Goal: Task Accomplishment & Management: Use online tool/utility

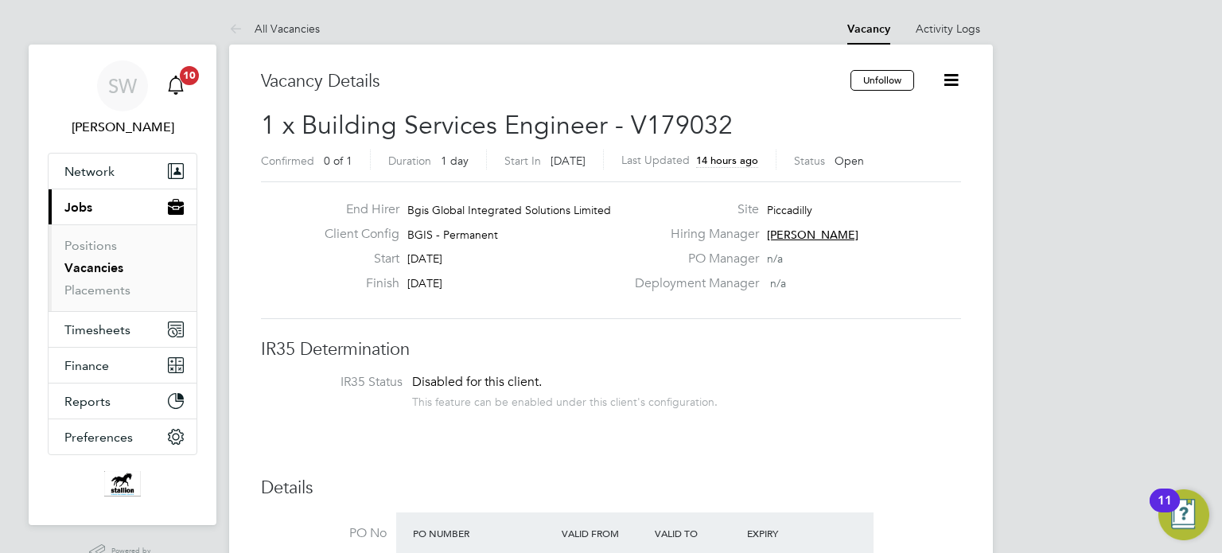
click at [185, 74] on span "10" at bounding box center [189, 75] width 19 height 19
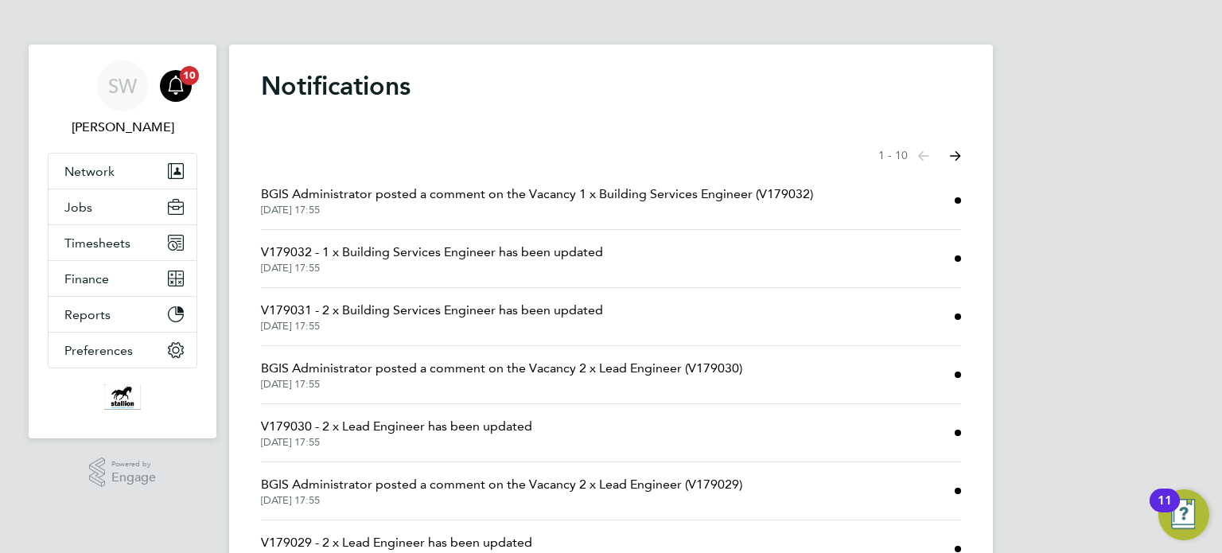
click at [544, 193] on span "BGIS Administrator posted a comment on the Vacancy 1 x Building Services Engine…" at bounding box center [537, 194] width 552 height 19
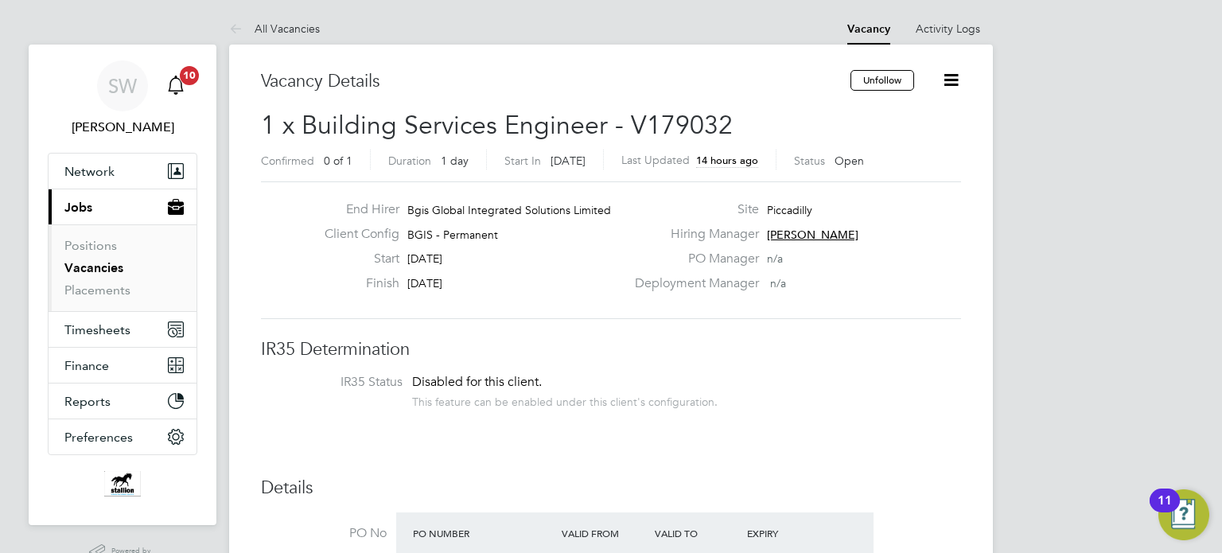
click at [177, 82] on icon "Main navigation" at bounding box center [175, 85] width 19 height 19
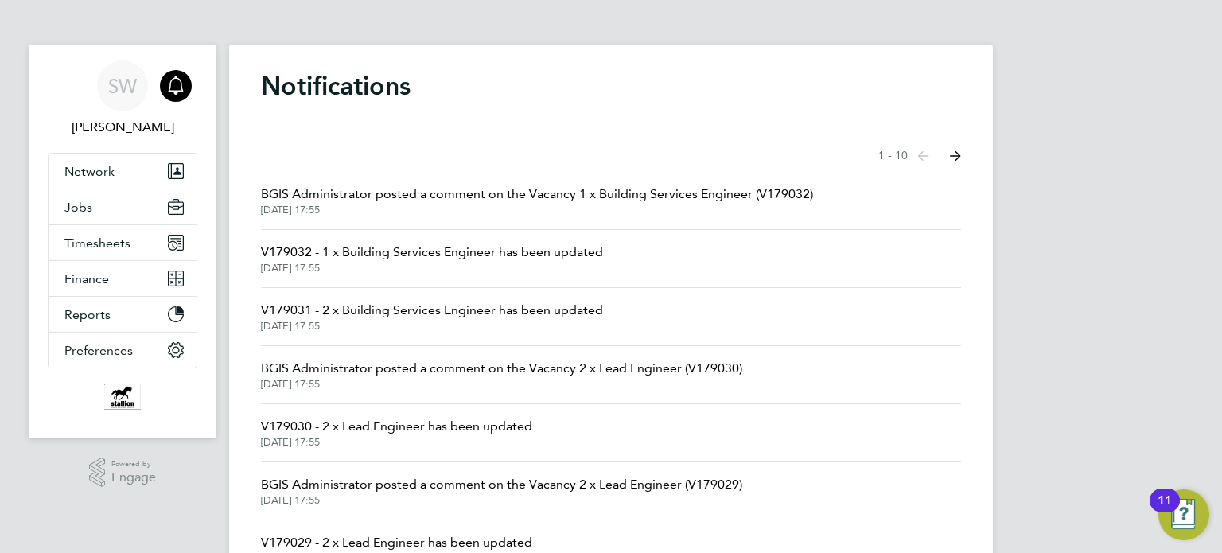
click at [420, 251] on span "V179032 - 1 x Building Services Engineer has been updated" at bounding box center [432, 252] width 342 height 19
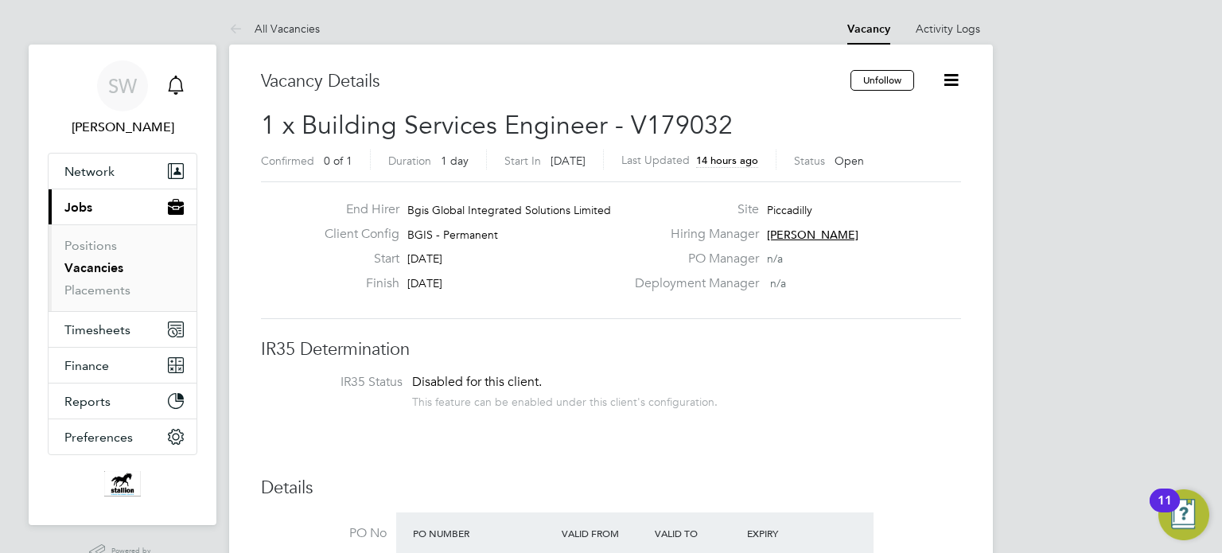
click at [174, 87] on icon "Main navigation" at bounding box center [175, 85] width 19 height 19
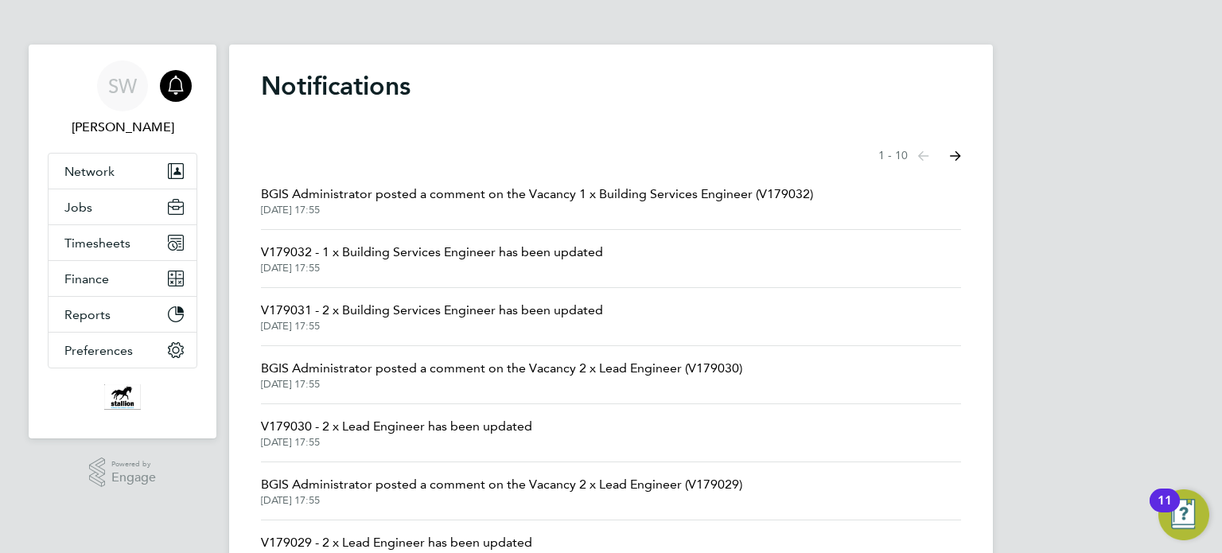
click at [499, 321] on span "27 Aug 2025, 17:55" at bounding box center [432, 326] width 342 height 13
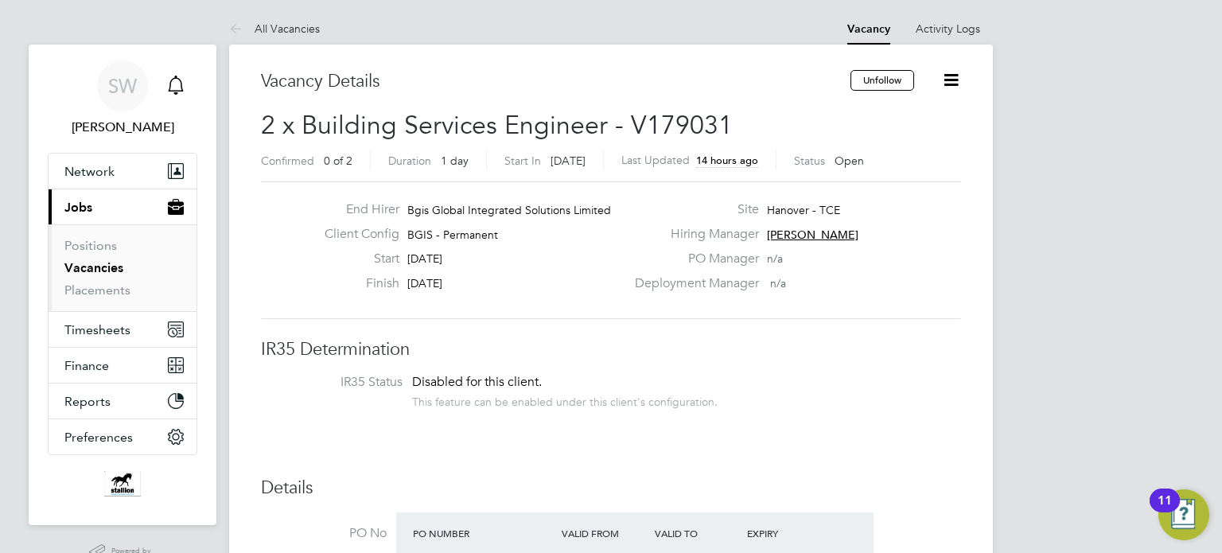
click at [171, 80] on icon "Main navigation" at bounding box center [175, 84] width 15 height 16
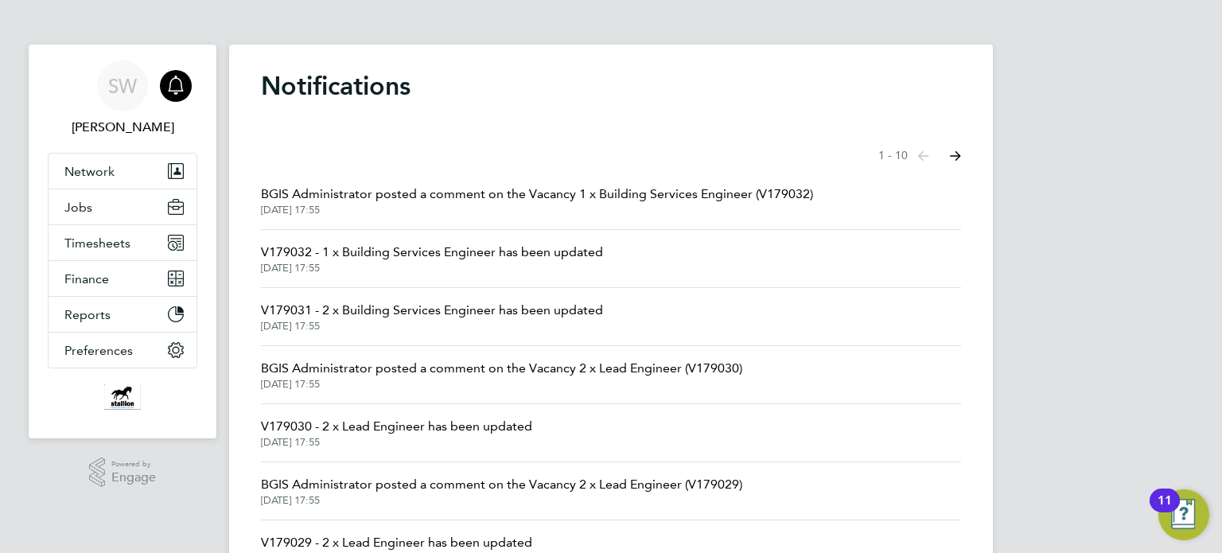
click at [412, 375] on span "BGIS Administrator posted a comment on the Vacancy 2 x Lead Engineer (V179030)" at bounding box center [501, 368] width 481 height 19
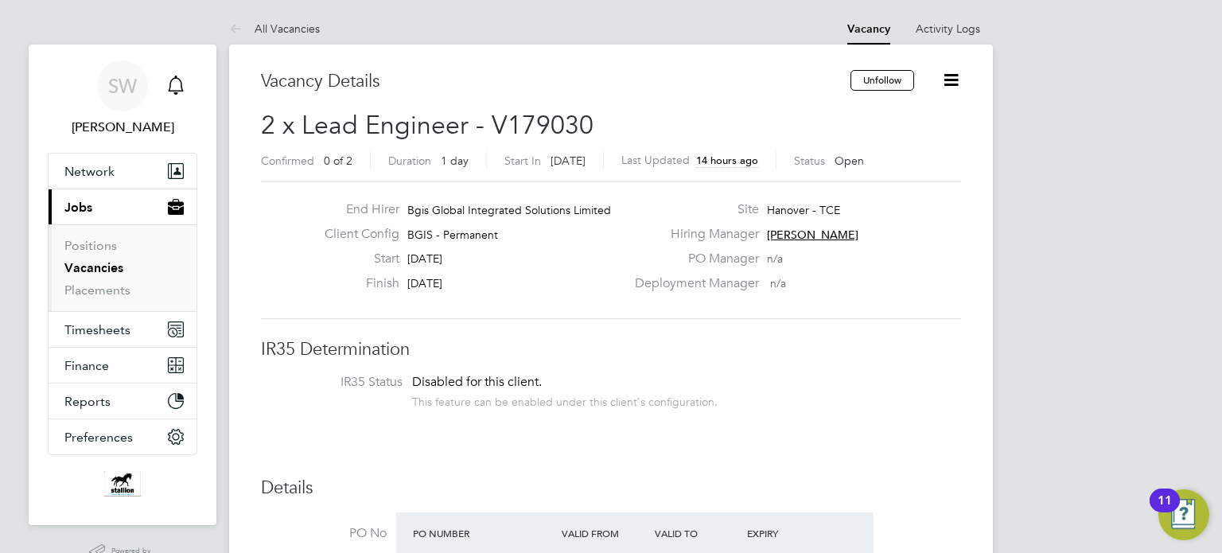
click at [178, 84] on icon "Main navigation" at bounding box center [175, 85] width 19 height 19
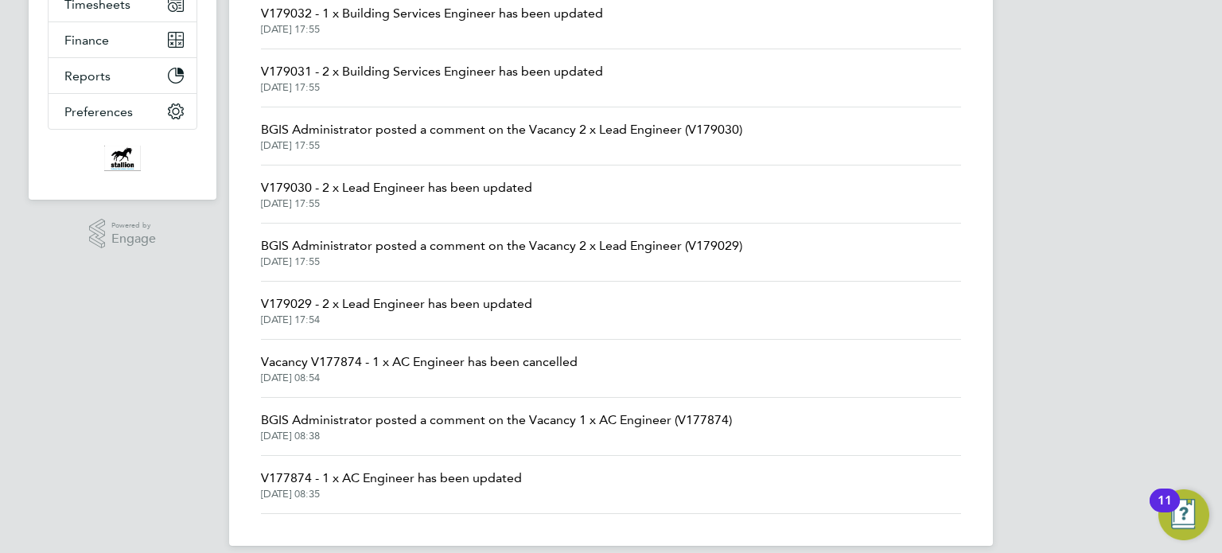
click at [356, 246] on span "BGIS Administrator posted a comment on the Vacancy 2 x Lead Engineer (V179029)" at bounding box center [501, 245] width 481 height 19
click at [386, 362] on span "Vacancy V177874 - 1 x AC Engineer has been cancelled" at bounding box center [419, 361] width 317 height 19
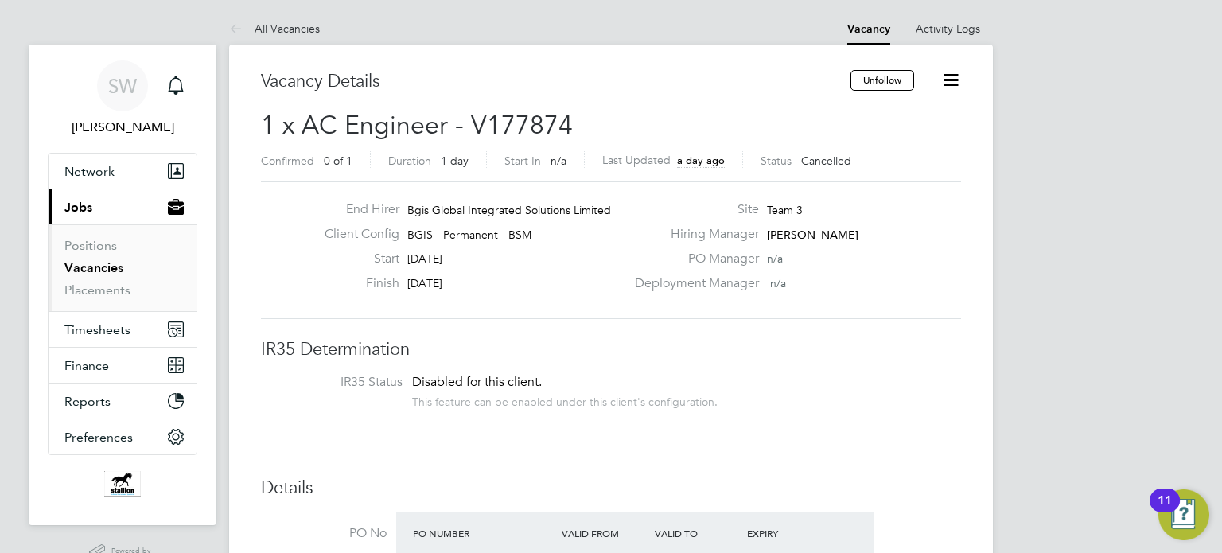
click at [92, 263] on link "Vacancies" at bounding box center [93, 267] width 59 height 15
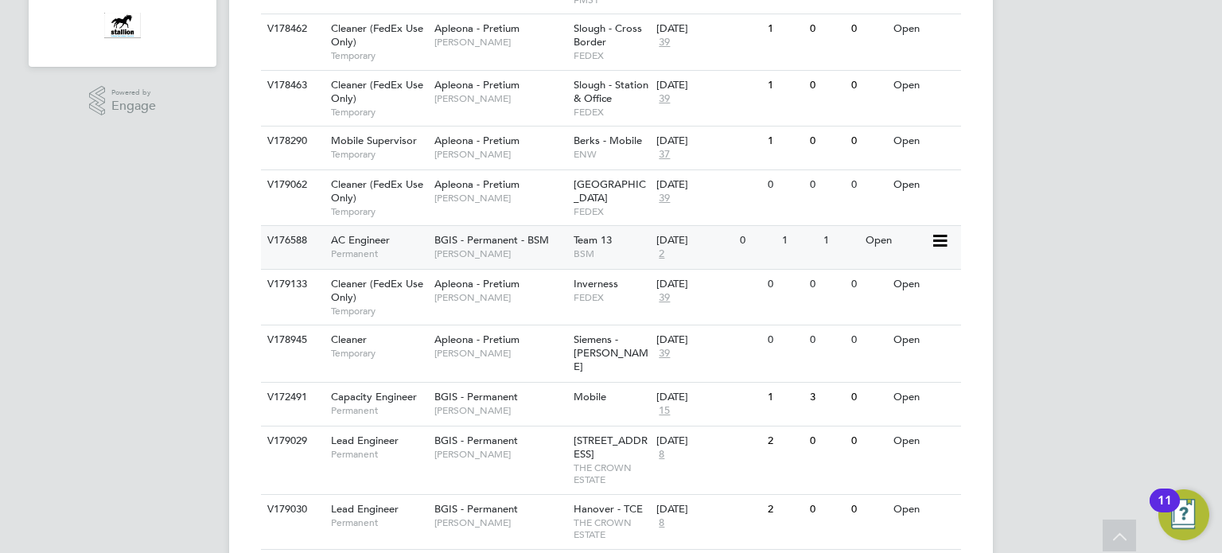
click at [500, 238] on span "BGIS - Permanent - BSM" at bounding box center [491, 240] width 115 height 14
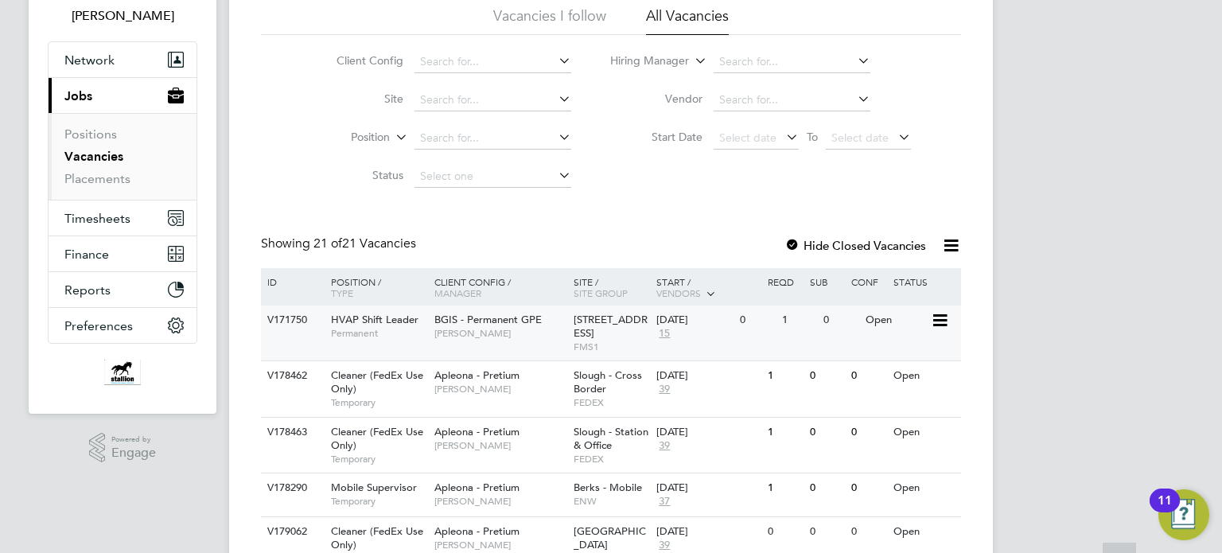
scroll to position [159, 0]
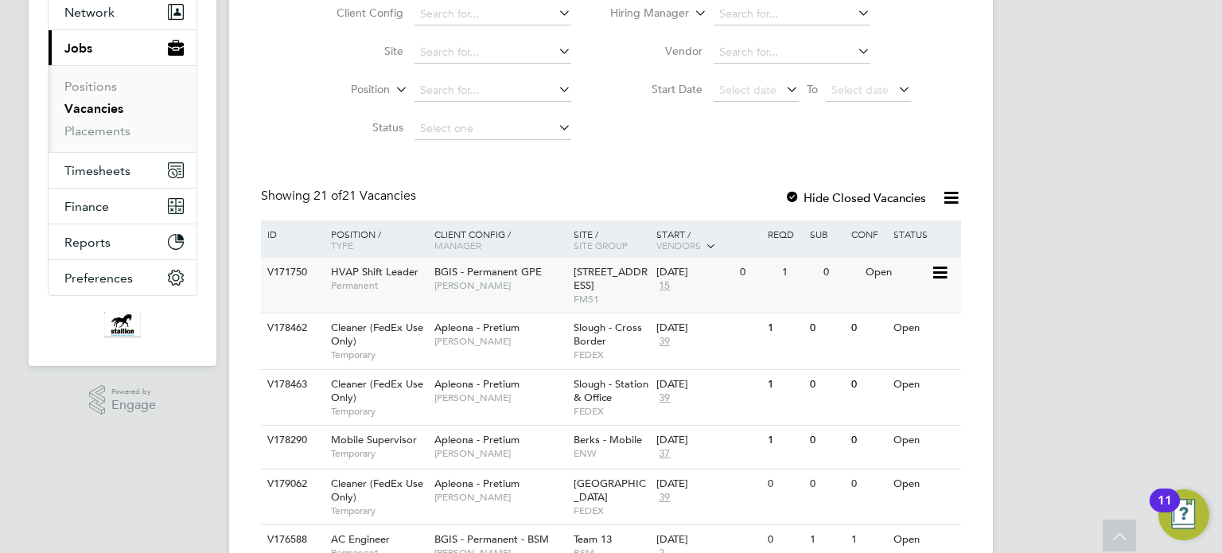
click at [668, 282] on span "15" at bounding box center [664, 286] width 16 height 14
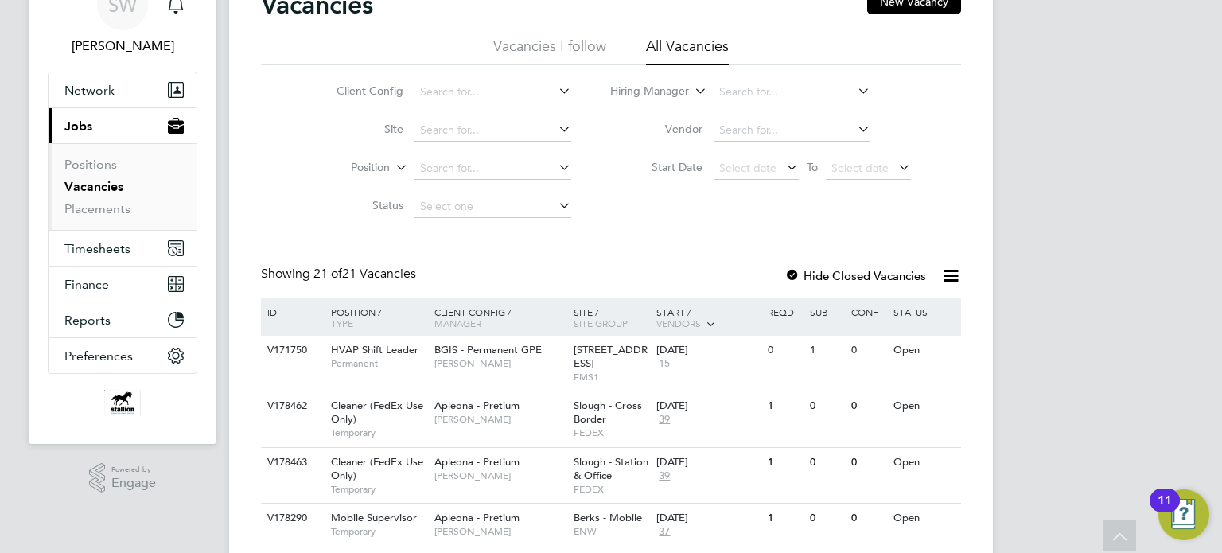
scroll to position [0, 0]
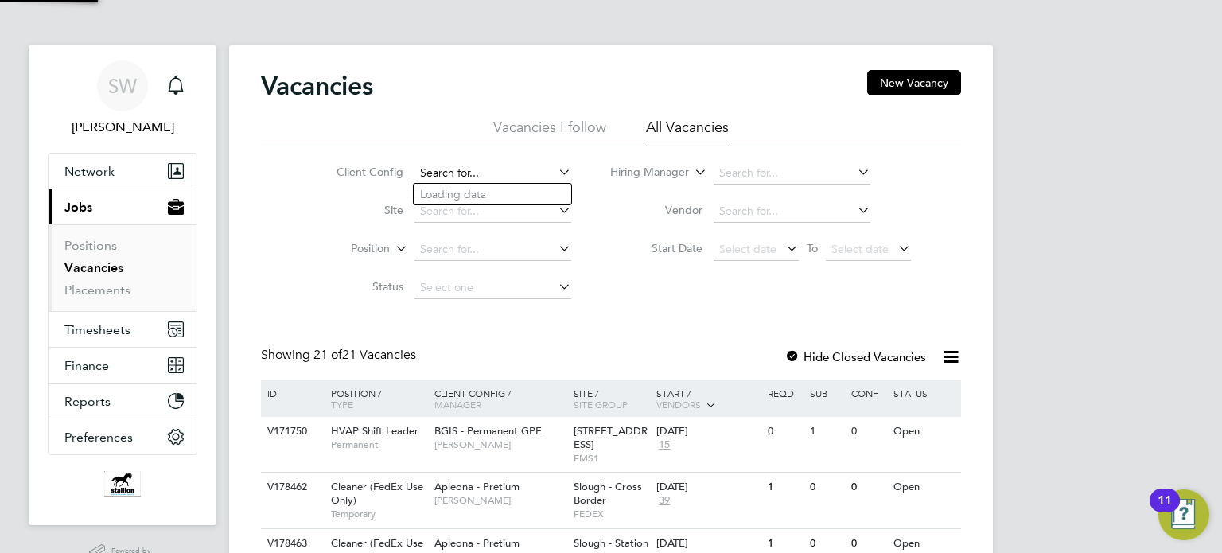
click at [530, 173] on input at bounding box center [493, 173] width 157 height 22
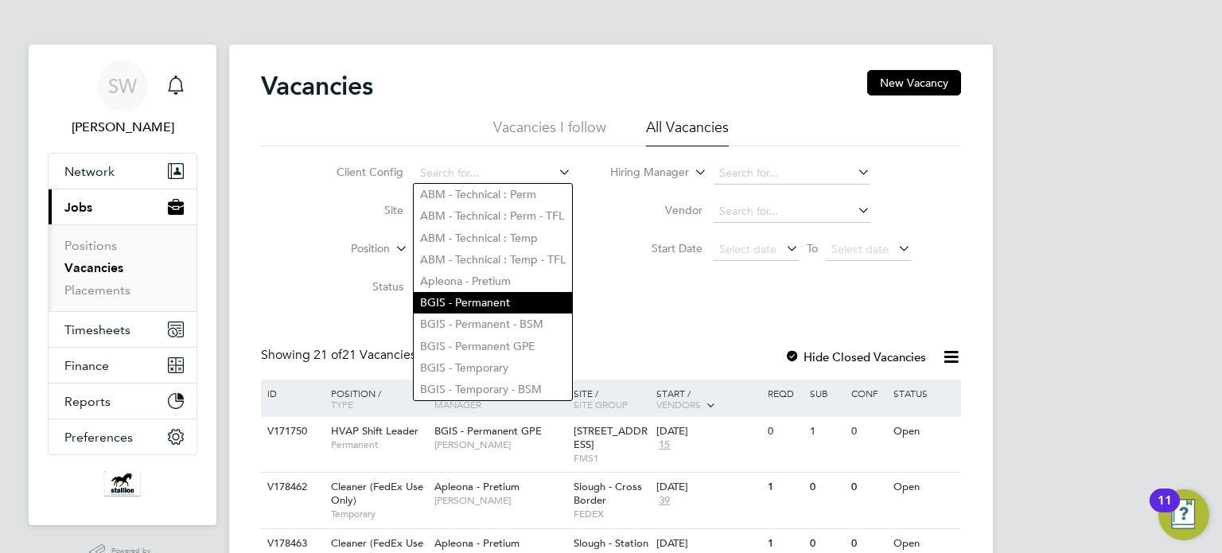
click at [452, 295] on li "BGIS - Permanent" at bounding box center [493, 302] width 158 height 21
type input "BGIS - Permanent"
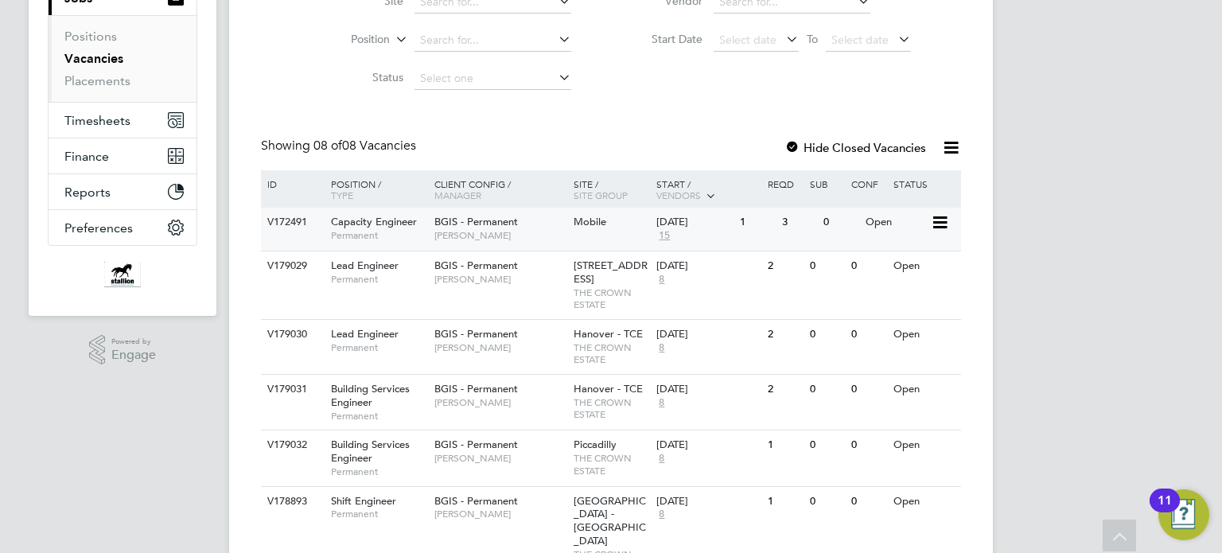
scroll to position [74, 0]
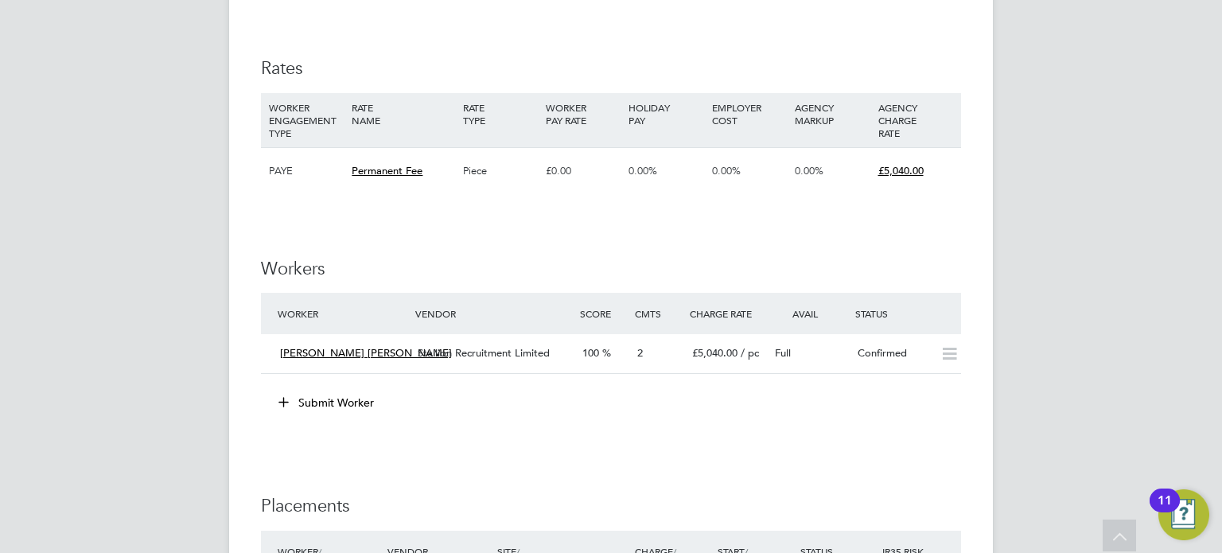
scroll to position [2069, 0]
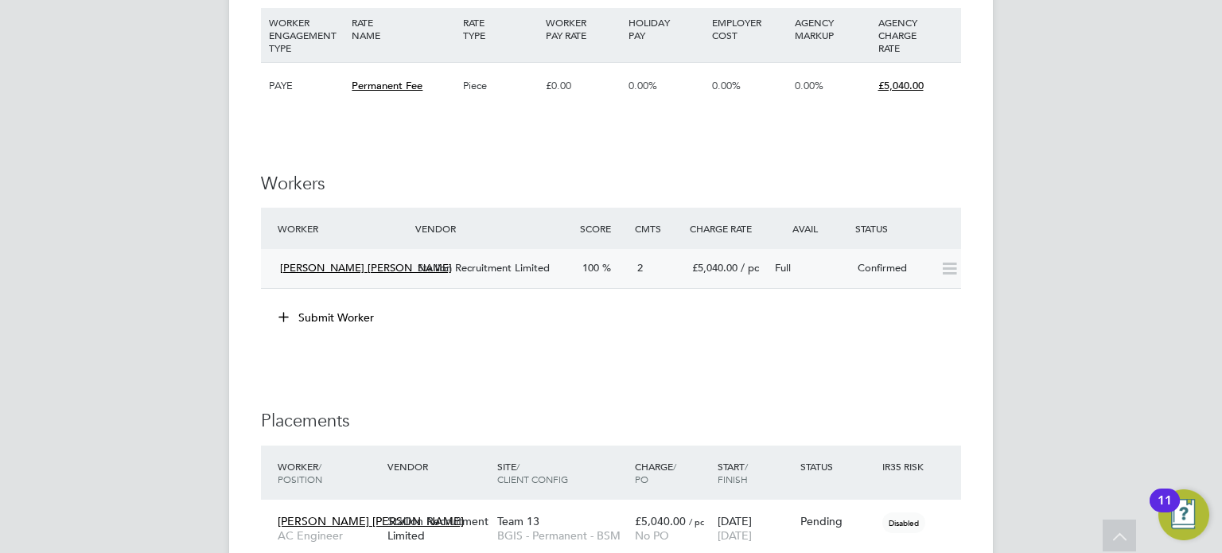
click at [948, 263] on icon at bounding box center [950, 269] width 20 height 13
click at [869, 255] on div "Confirmed" at bounding box center [892, 268] width 83 height 26
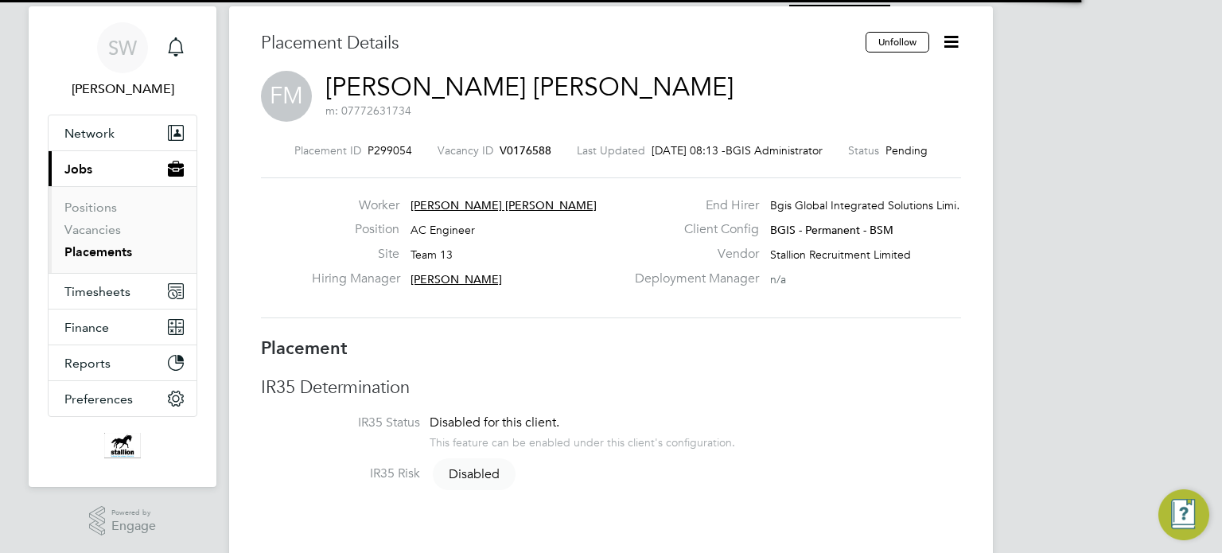
scroll to position [25, 314]
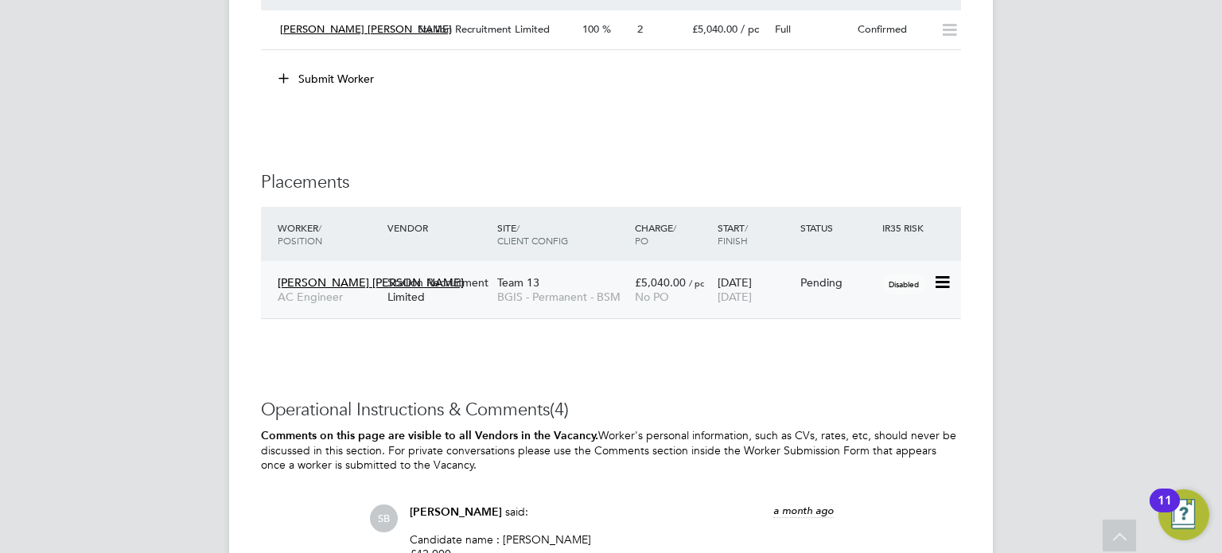
click at [948, 273] on icon at bounding box center [941, 282] width 16 height 19
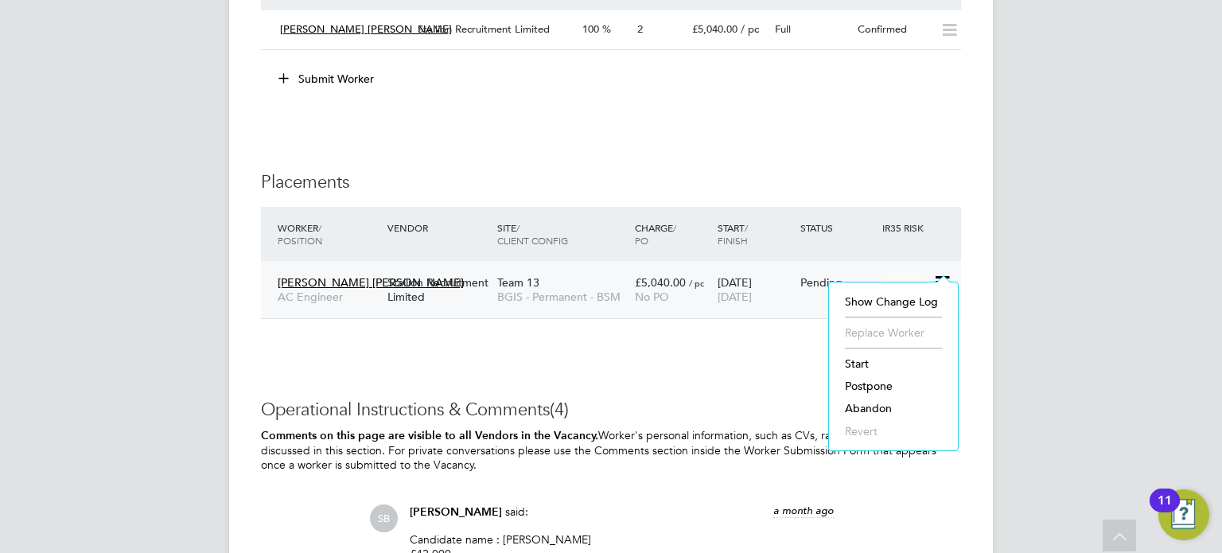
click at [856, 360] on li "Start" at bounding box center [893, 363] width 113 height 22
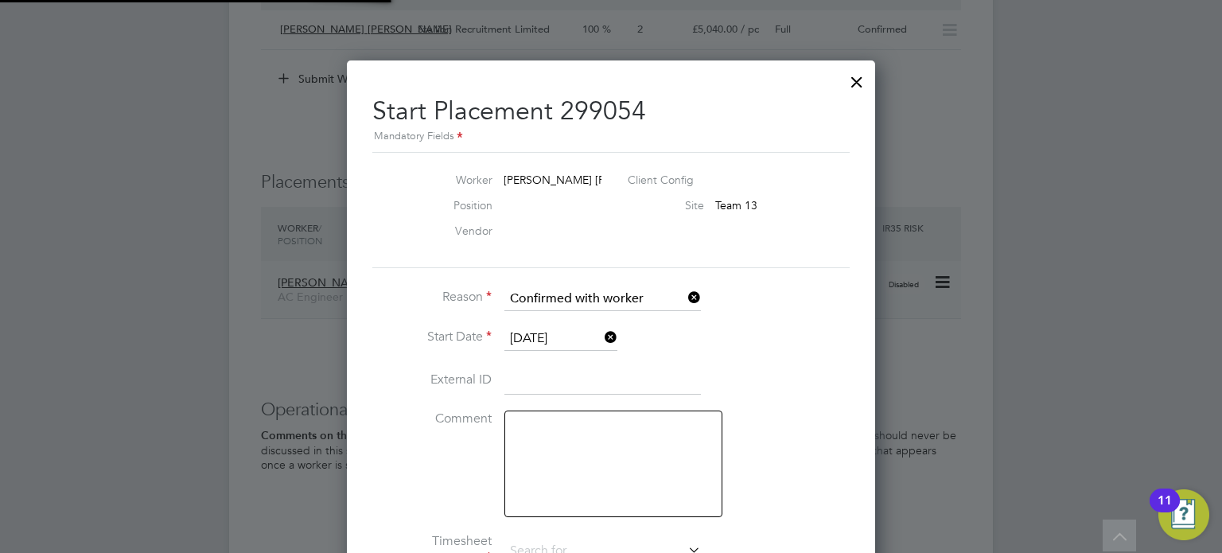
type input "Michael Bednell"
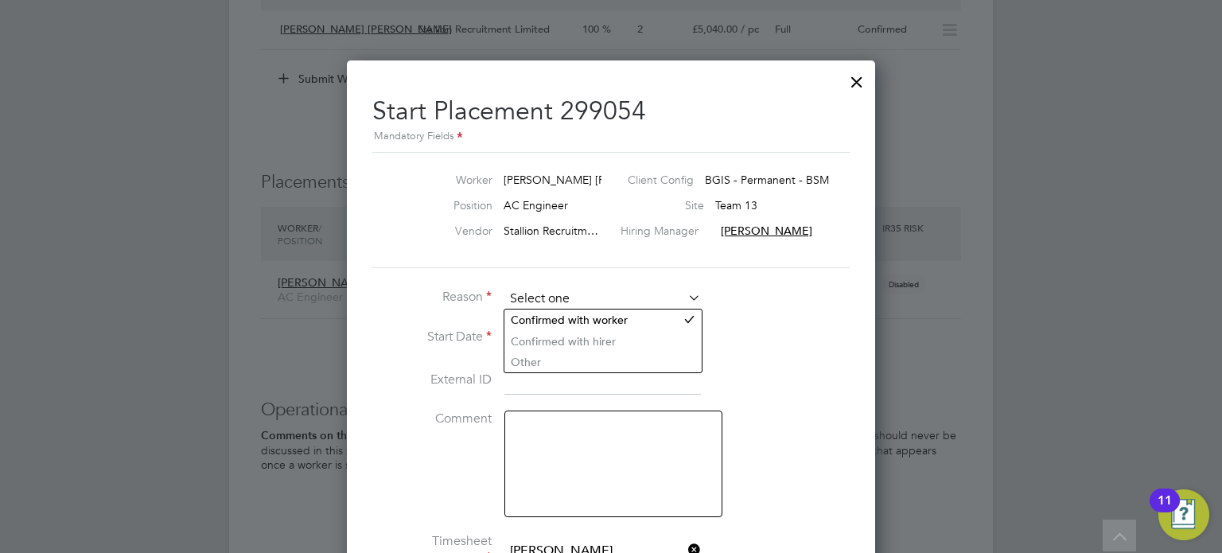
click at [648, 292] on input at bounding box center [602, 299] width 197 height 24
click at [642, 289] on input at bounding box center [602, 299] width 197 height 24
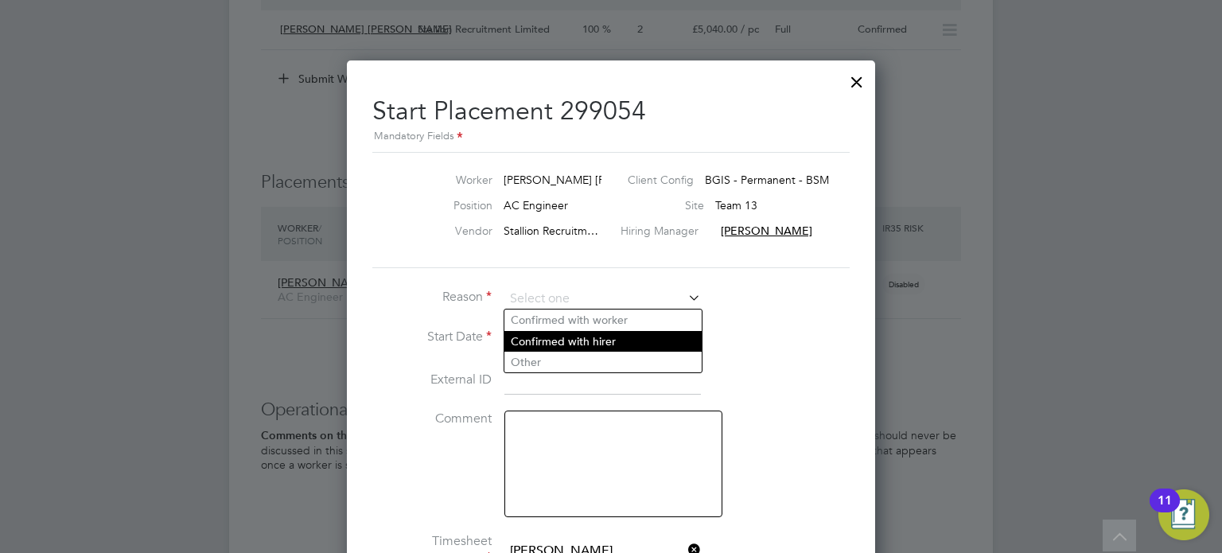
click at [556, 335] on li "Confirmed with hirer" at bounding box center [602, 341] width 197 height 21
type input "Confirmed with hirer"
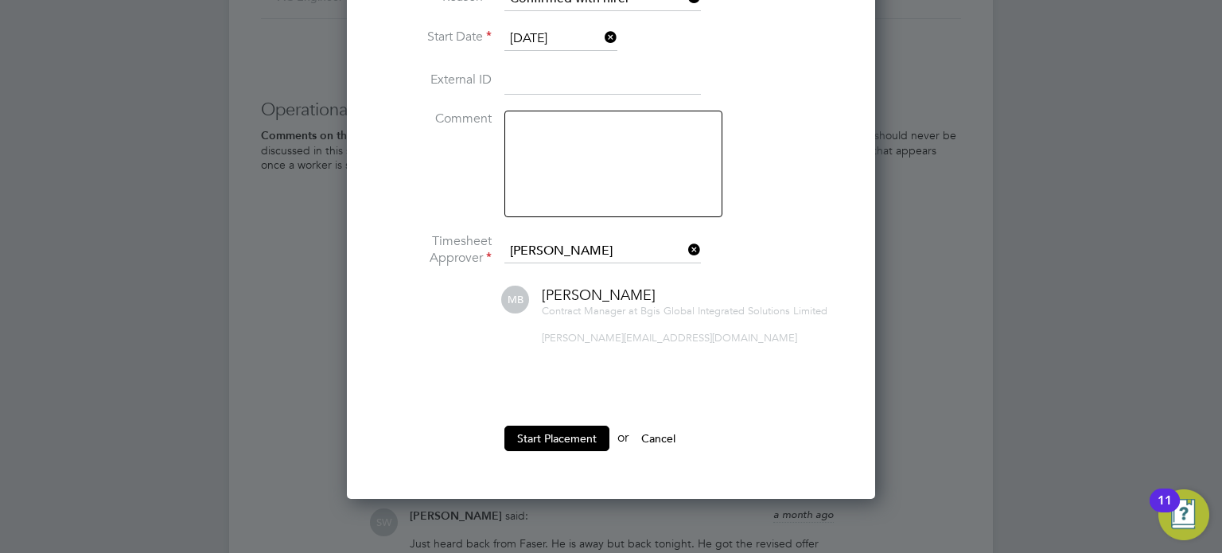
scroll to position [2785, 0]
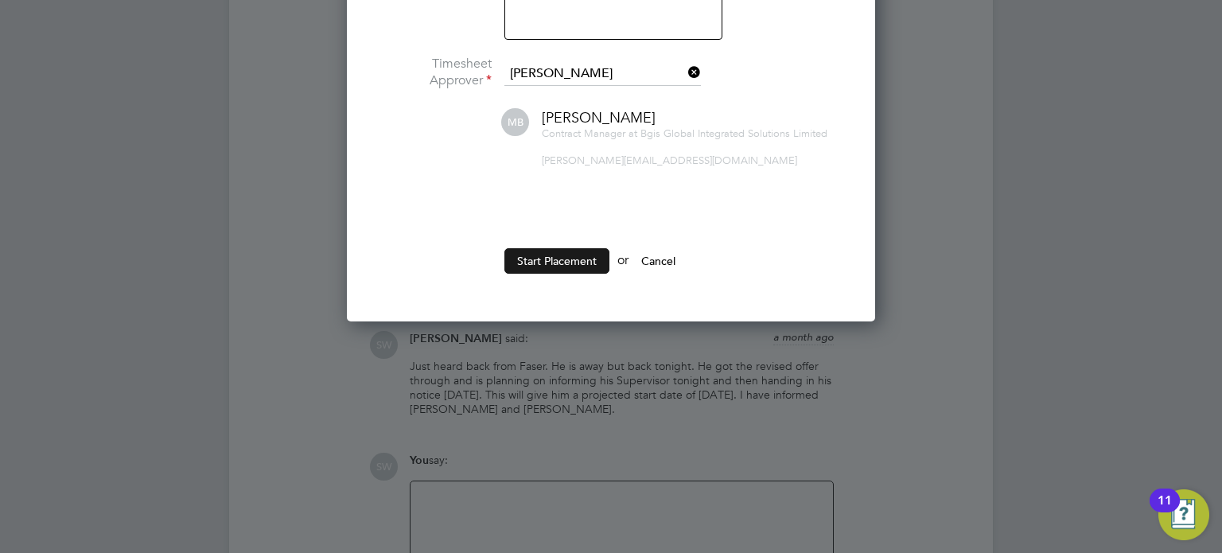
click at [551, 262] on button "Start Placement" at bounding box center [556, 260] width 105 height 25
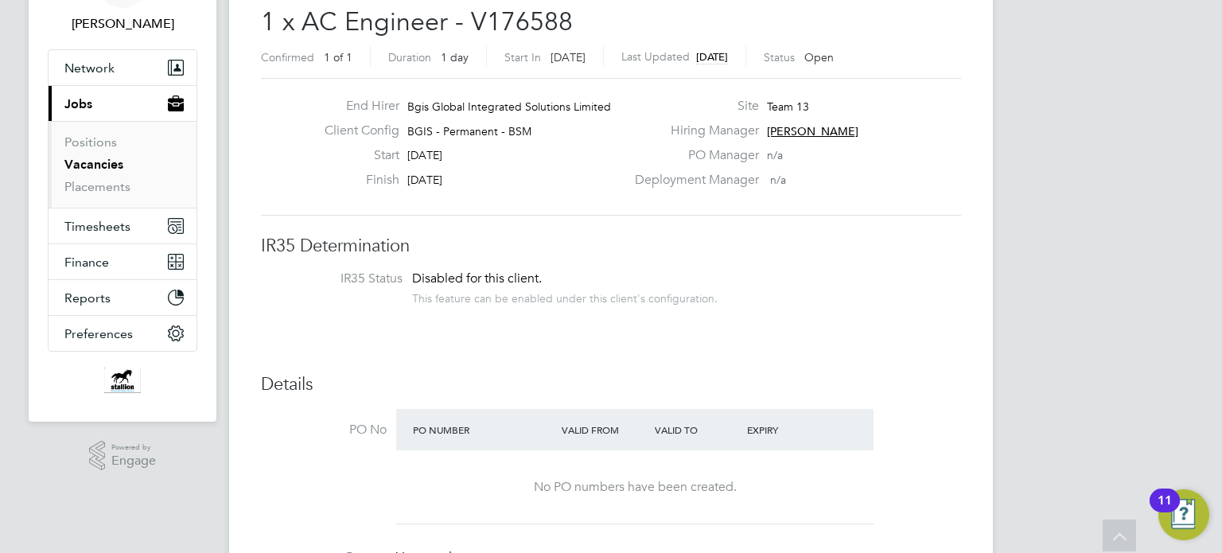
scroll to position [0, 0]
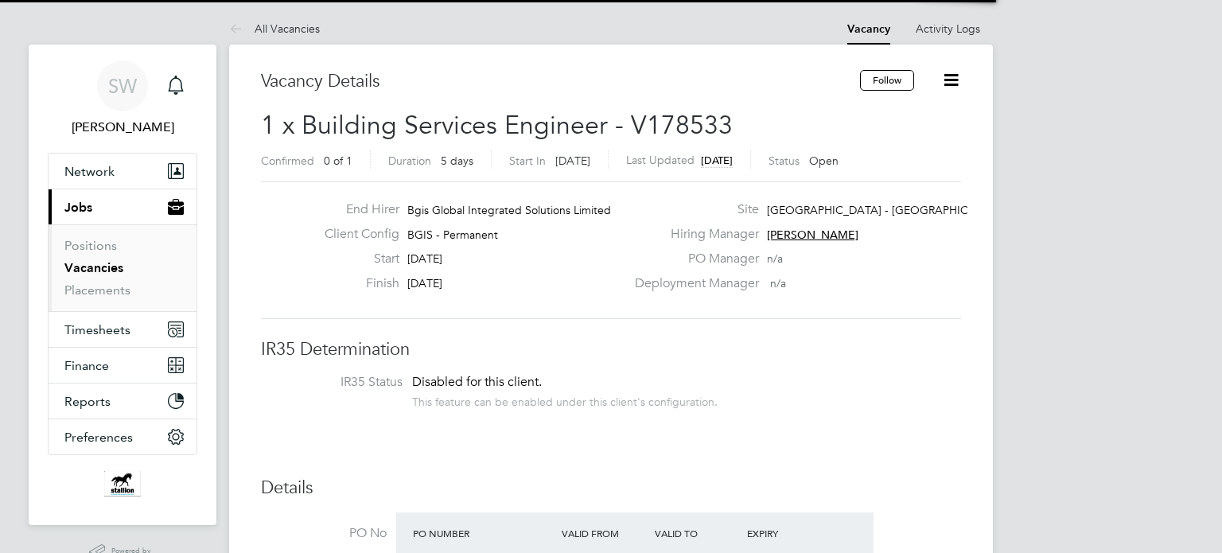
scroll to position [47, 111]
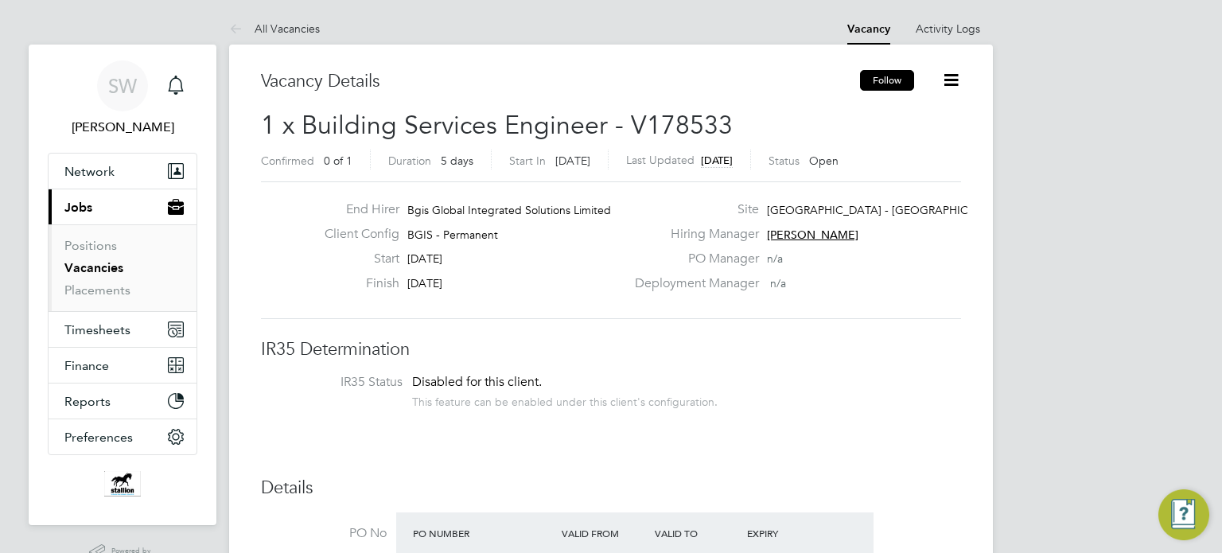
click at [886, 75] on button "Follow" at bounding box center [887, 80] width 54 height 21
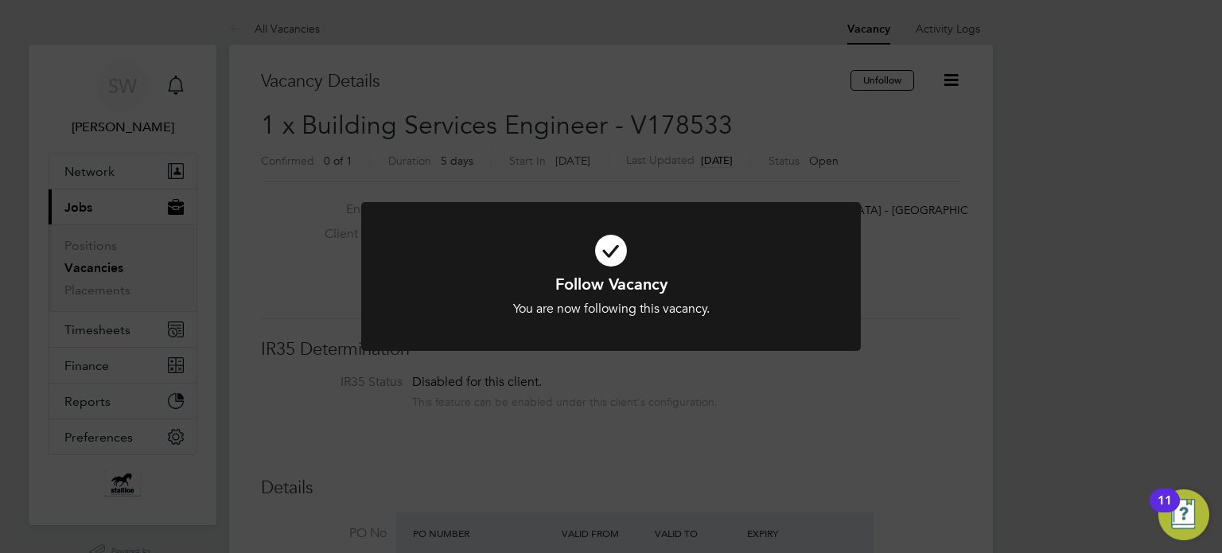
click at [563, 392] on div "Follow Vacancy You are now following this vacancy. Cancel Okay" at bounding box center [611, 276] width 1222 height 553
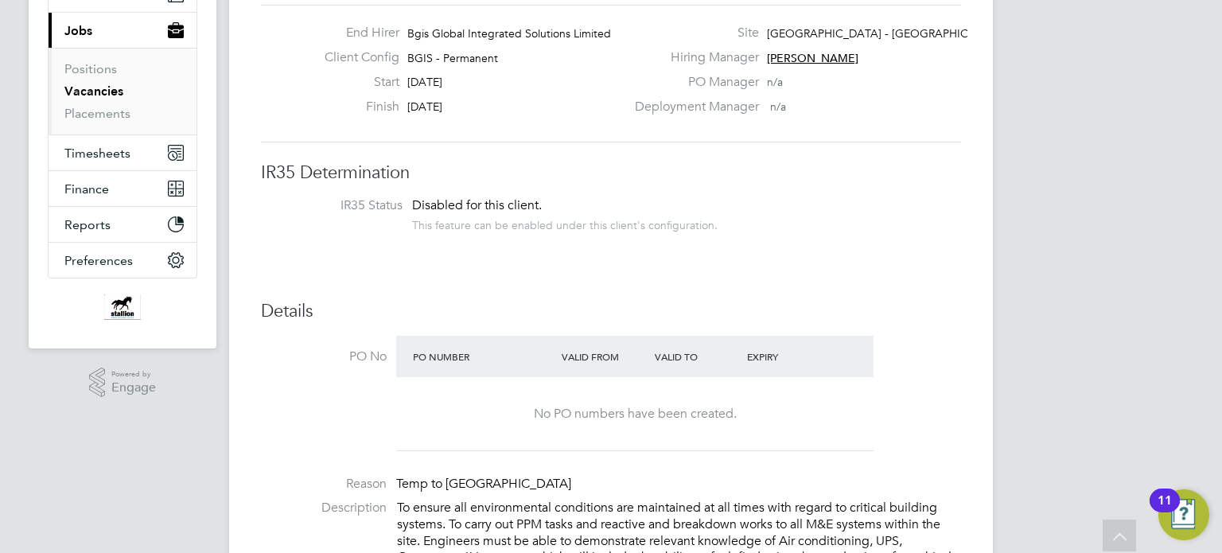
scroll to position [0, 0]
